Goal: Check status: Check status

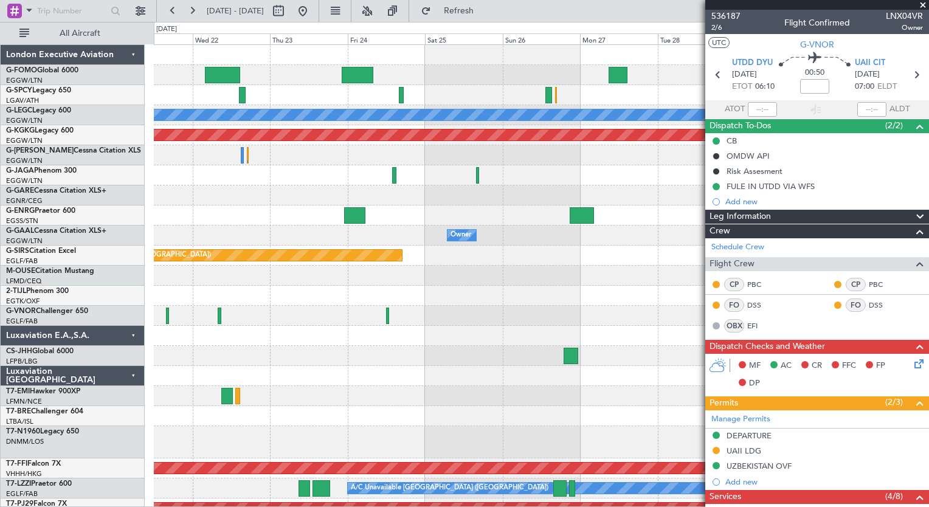
scroll to position [343, 0]
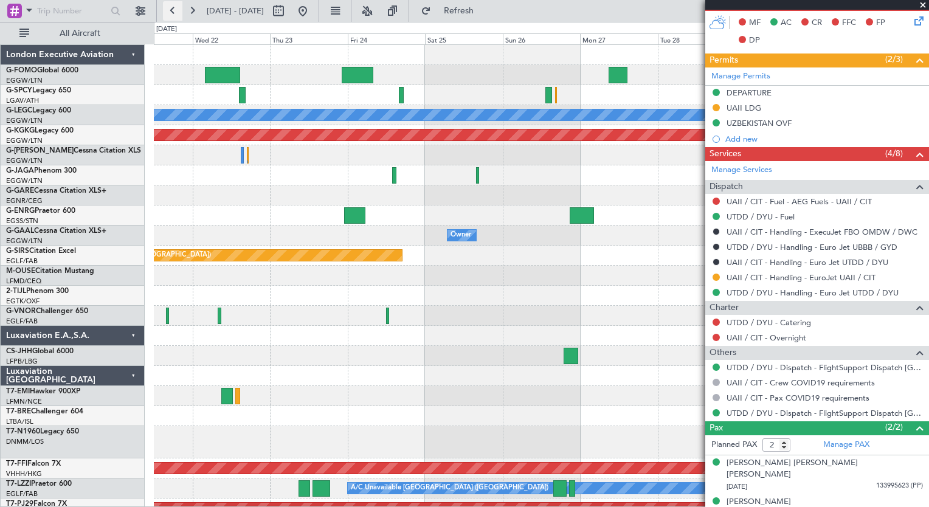
click at [174, 13] on button at bounding box center [172, 10] width 19 height 19
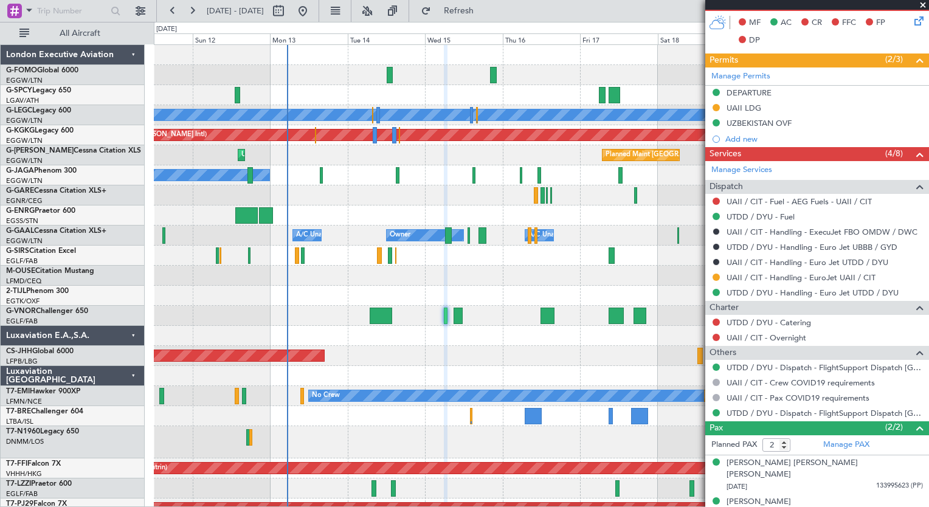
click at [179, 407] on div "Planned Maint [GEOGRAPHIC_DATA] ([GEOGRAPHIC_DATA]) A/C Unavailable [GEOGRAPHIC…" at bounding box center [464, 264] width 929 height 485
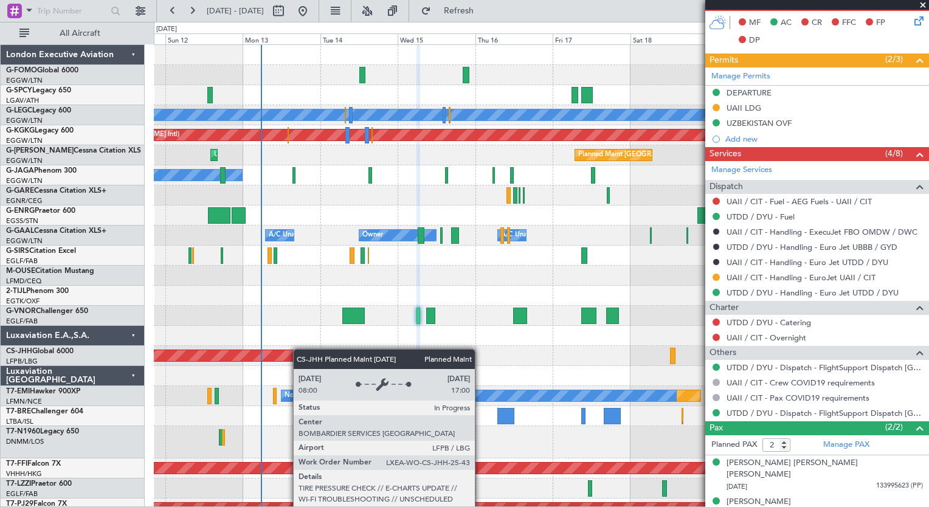
click at [297, 350] on div "Planned Maint [GEOGRAPHIC_DATA] ([GEOGRAPHIC_DATA]) A/C Unavailable [GEOGRAPHIC…" at bounding box center [541, 302] width 775 height 514
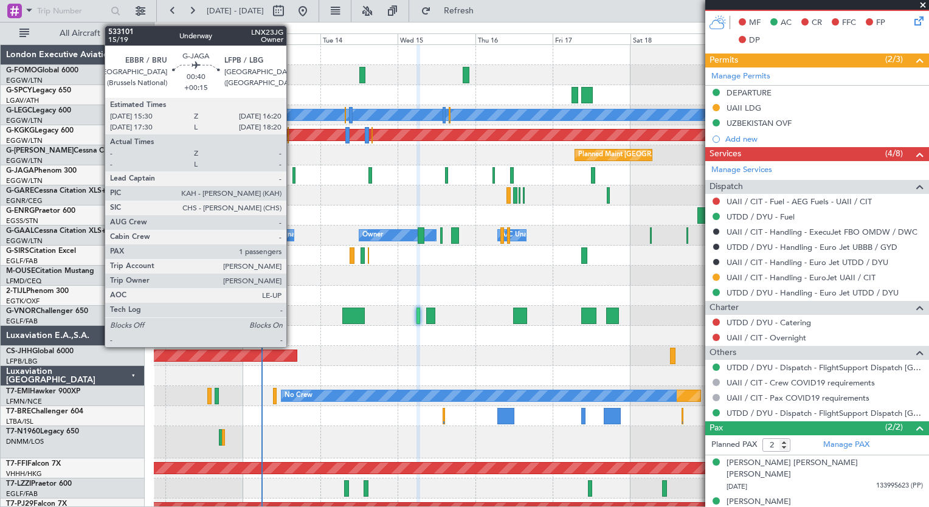
click at [292, 181] on div at bounding box center [293, 175] width 3 height 16
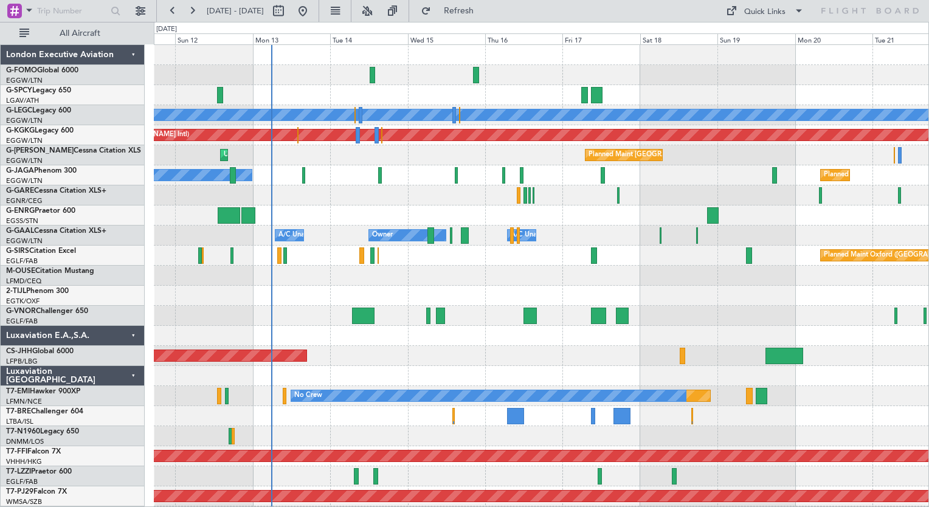
click at [284, 317] on div "Planned Maint London (Stansted) A/C Unavailable London (Luton) Planned Maint At…" at bounding box center [541, 316] width 775 height 542
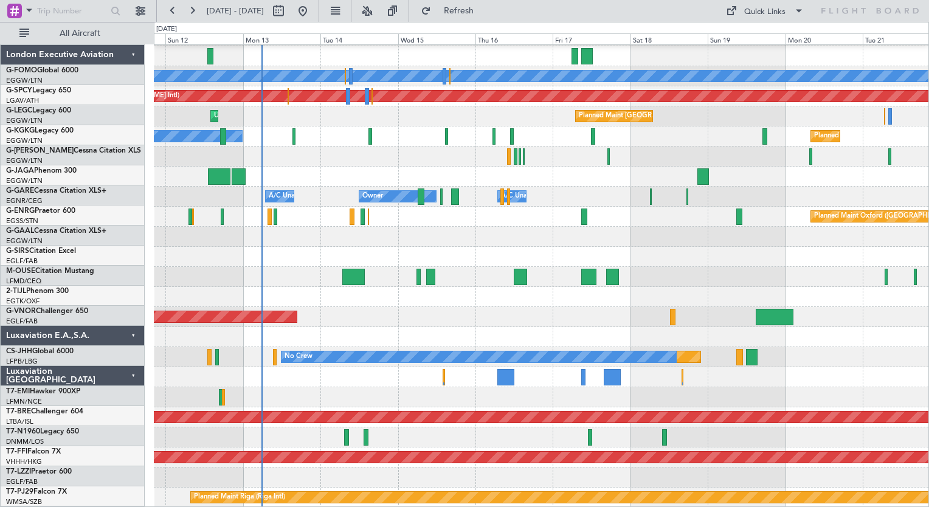
scroll to position [39, 0]
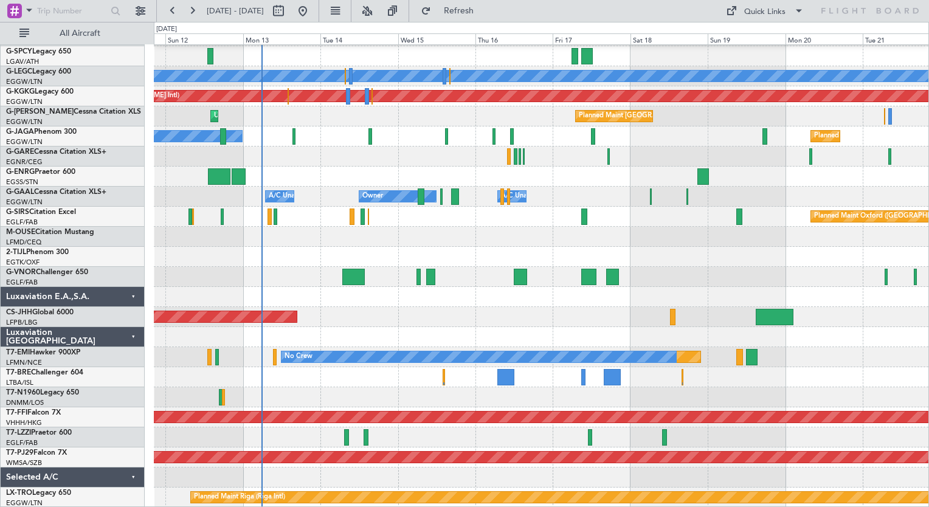
click at [283, 220] on div "Planned Maint London (Stansted) A/C Unavailable London (Luton) Planned Maint At…" at bounding box center [541, 257] width 775 height 502
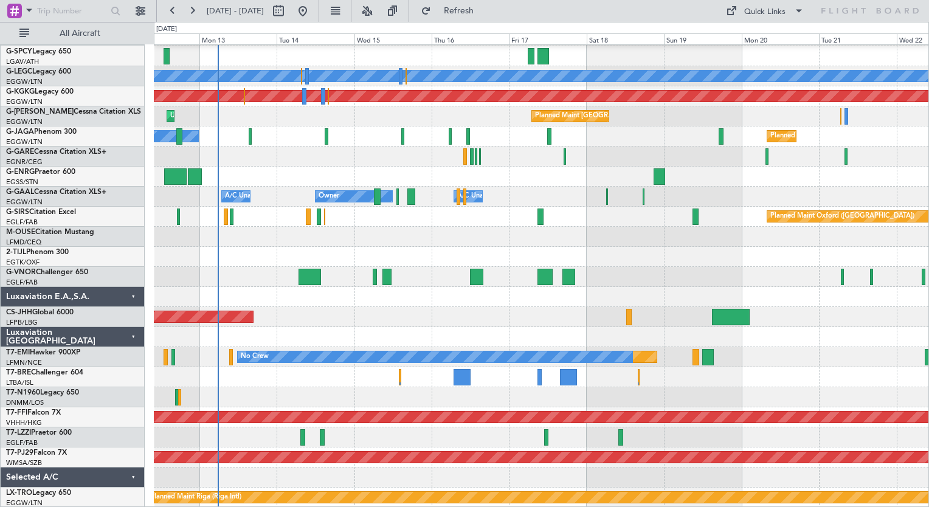
click at [251, 361] on div "Planned Maint London (Stansted) A/C Unavailable London (Luton) Planned Maint At…" at bounding box center [541, 257] width 775 height 502
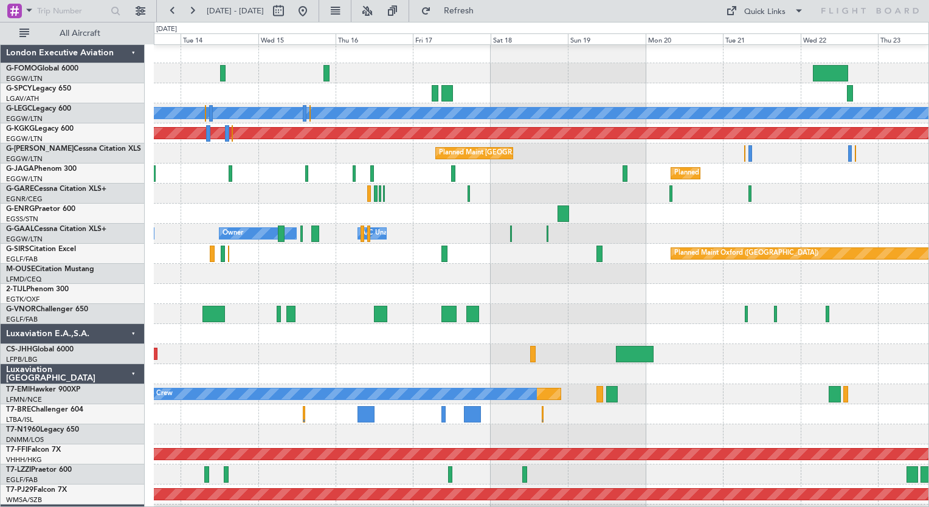
scroll to position [0, 0]
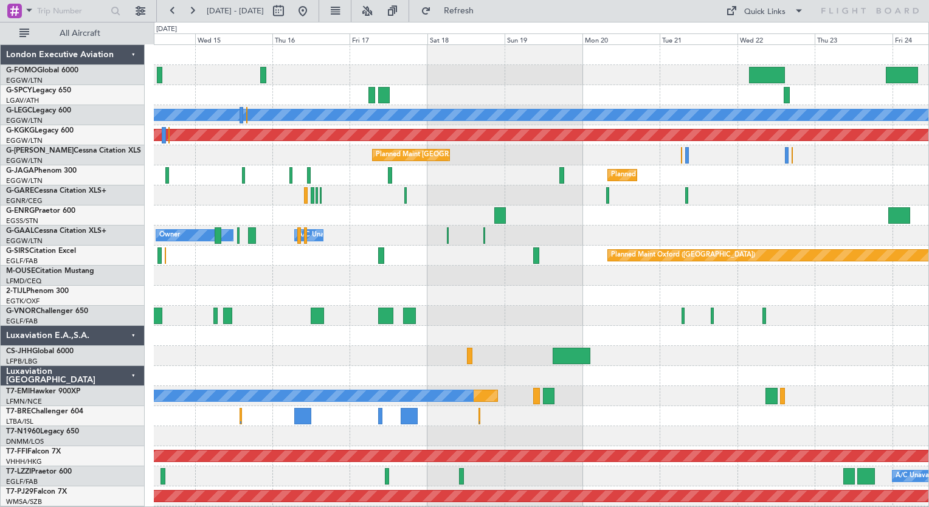
click at [435, 286] on div "Planned Maint London (Stansted) A/C Unavailable London (Luton) Planned Maint At…" at bounding box center [541, 296] width 775 height 502
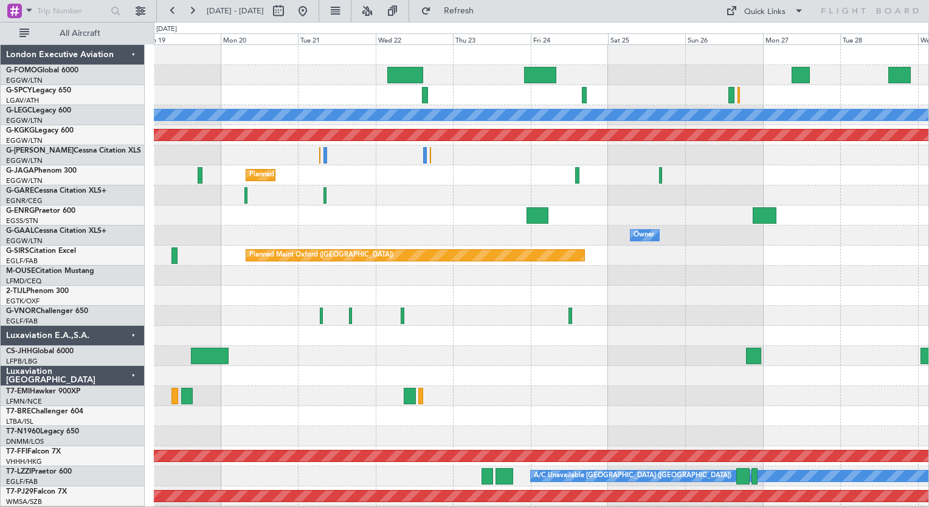
click at [234, 497] on div "Planned Maint London (Stansted) A/C Unavailable London (Luton) Planned Maint At…" at bounding box center [541, 296] width 775 height 502
